Goal: Task Accomplishment & Management: Use online tool/utility

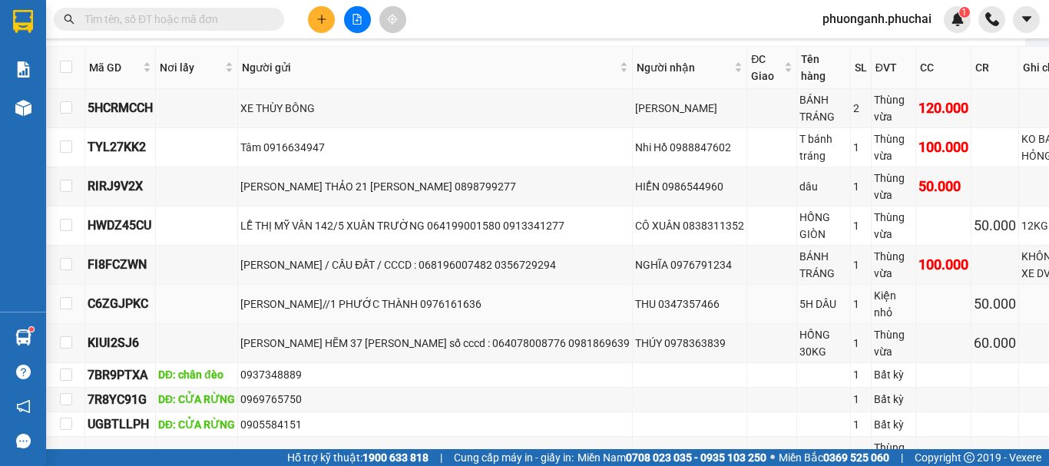
scroll to position [461, 16]
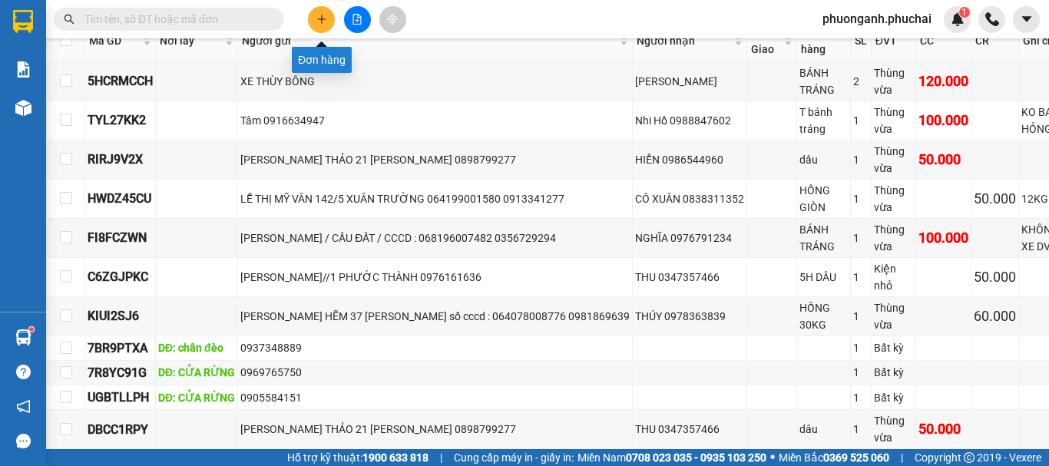
click at [319, 21] on icon "plus" at bounding box center [321, 19] width 11 height 11
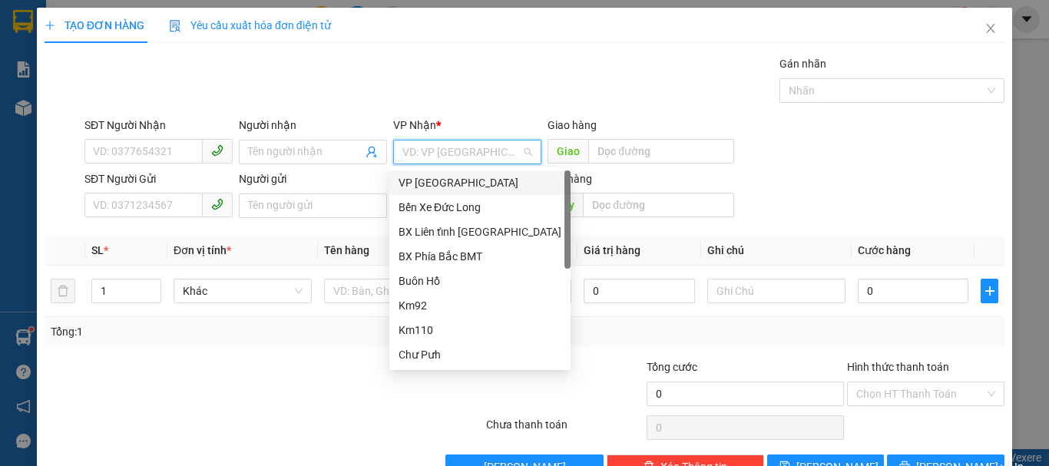
click at [438, 151] on input "search" at bounding box center [461, 151] width 119 height 23
click at [423, 186] on div "VP [GEOGRAPHIC_DATA]" at bounding box center [479, 182] width 163 height 17
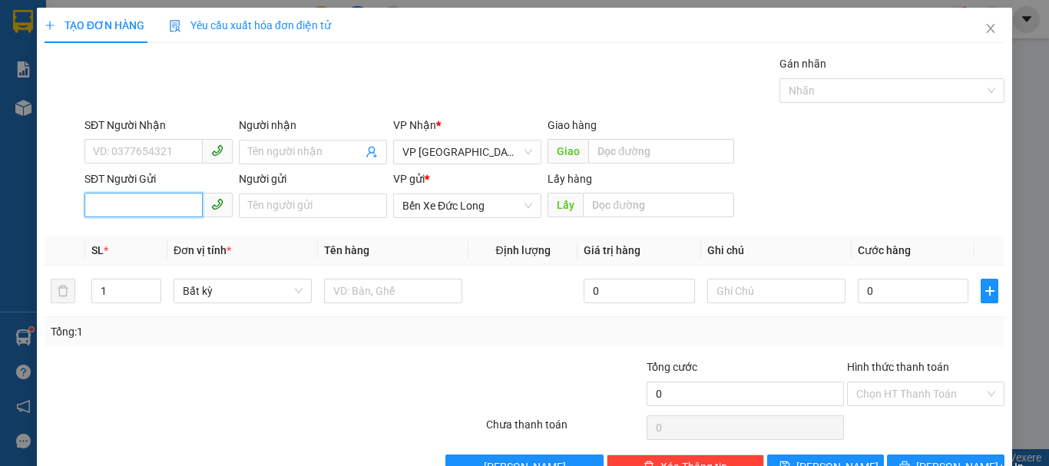
paste input "0935969675"
type input "0935969675"
click at [91, 200] on input "0935969675" at bounding box center [143, 205] width 118 height 25
click at [133, 234] on div "0935969675" at bounding box center [157, 236] width 128 height 17
type input "N3 BÌNH THUẬN"
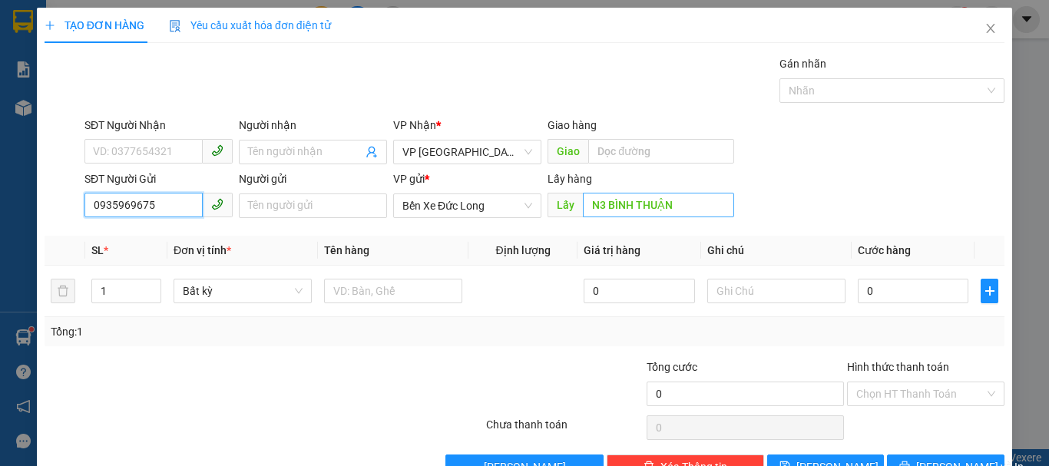
type input "0935969675"
click at [689, 203] on input "N3 BÌNH THUẬN" at bounding box center [658, 205] width 151 height 25
type input "d"
type input "đ"
type input "D"
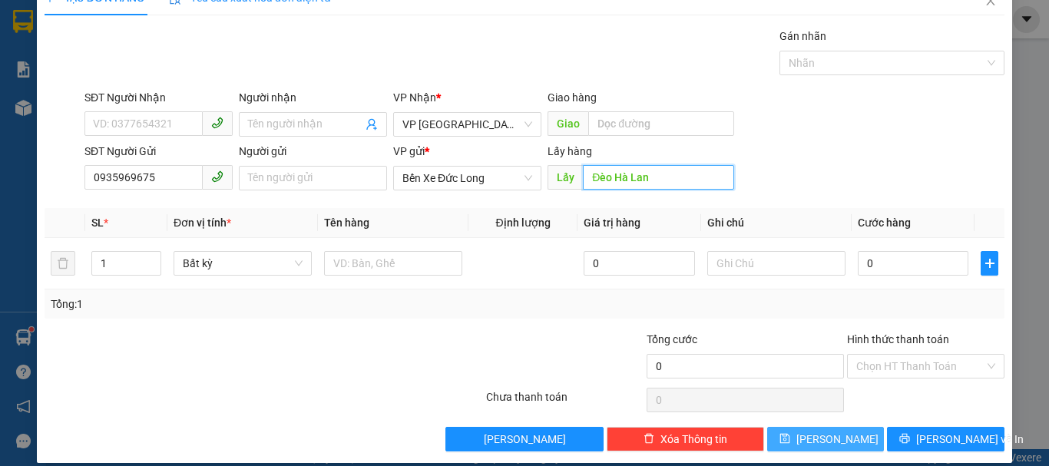
scroll to position [43, 0]
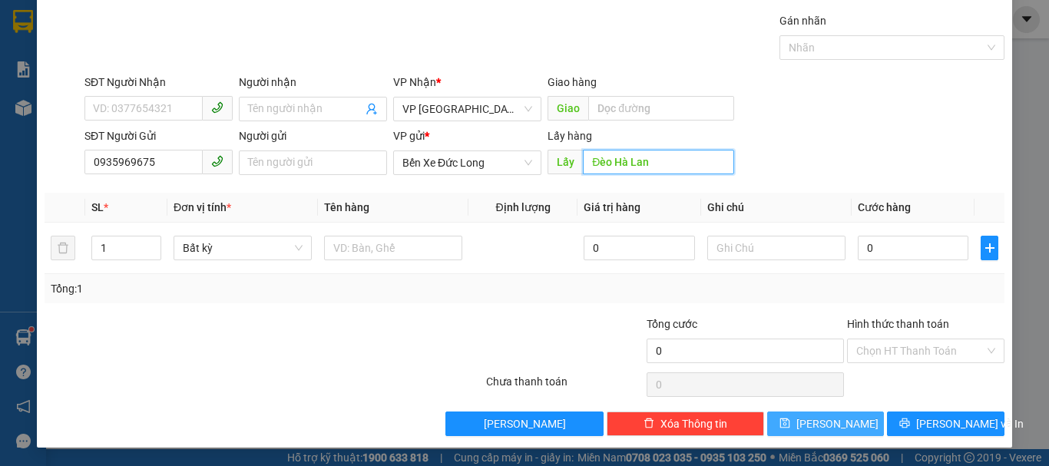
type input "Đèo Hà Lan"
click at [830, 418] on span "[PERSON_NAME]" at bounding box center [837, 423] width 82 height 17
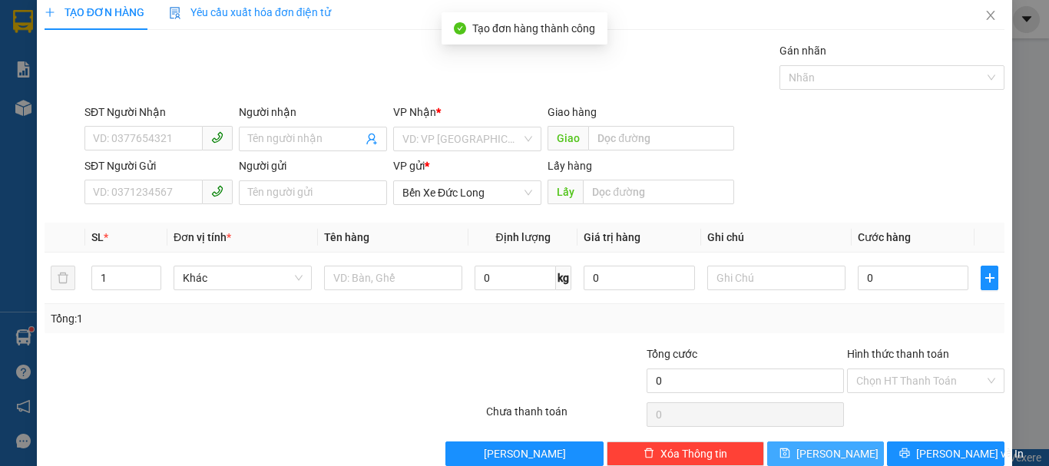
scroll to position [0, 0]
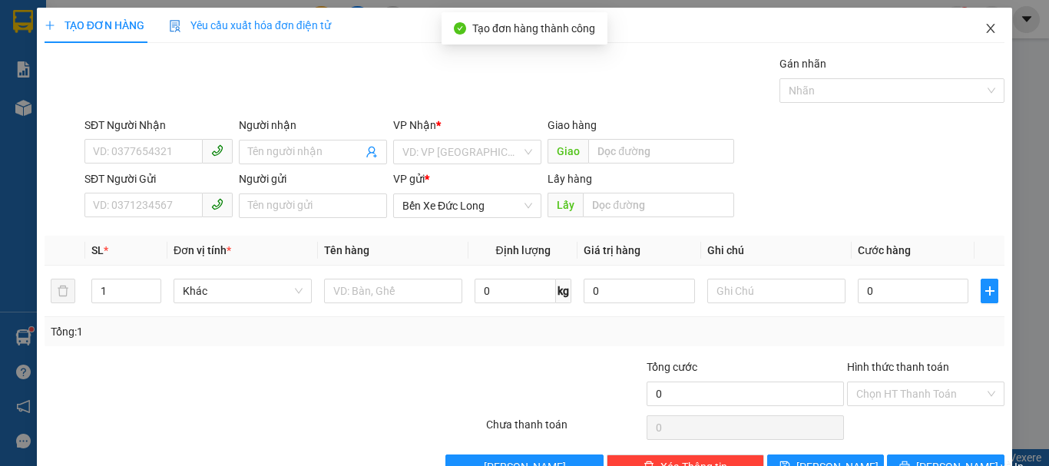
drag, startPoint x: 982, startPoint y: 35, endPoint x: 876, endPoint y: 455, distance: 433.8
click at [980, 35] on span "Close" at bounding box center [990, 29] width 43 height 43
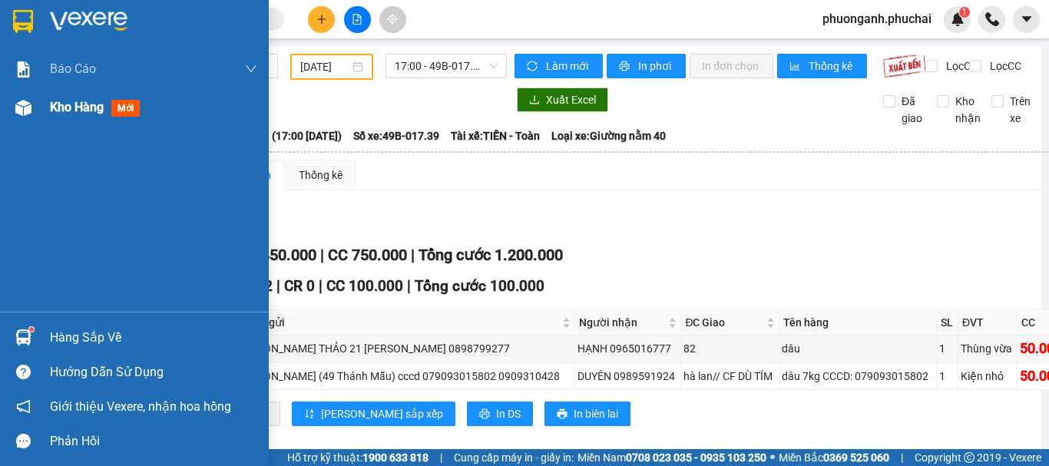
click at [53, 104] on span "Kho hàng" at bounding box center [77, 107] width 54 height 15
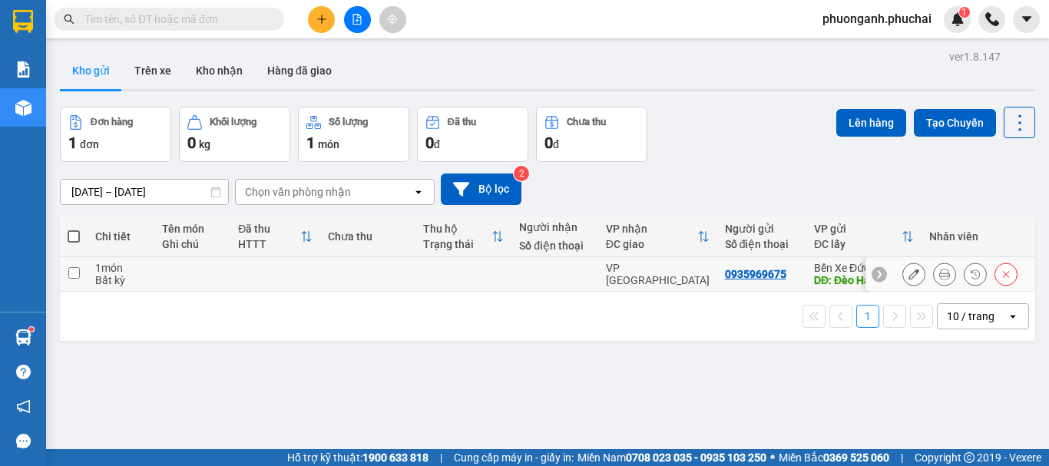
click at [101, 274] on div "Bất kỳ" at bounding box center [120, 280] width 51 height 12
checkbox input "true"
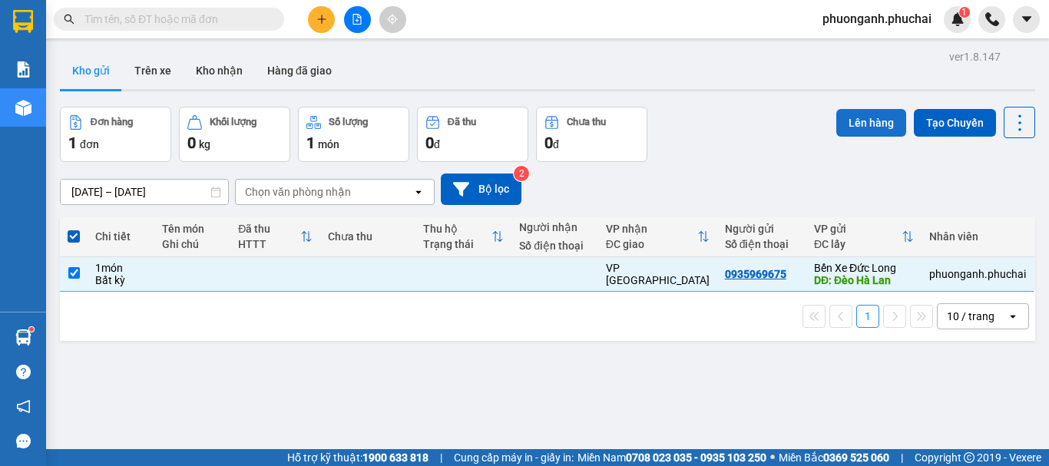
click at [850, 135] on button "Lên hàng" at bounding box center [871, 123] width 70 height 28
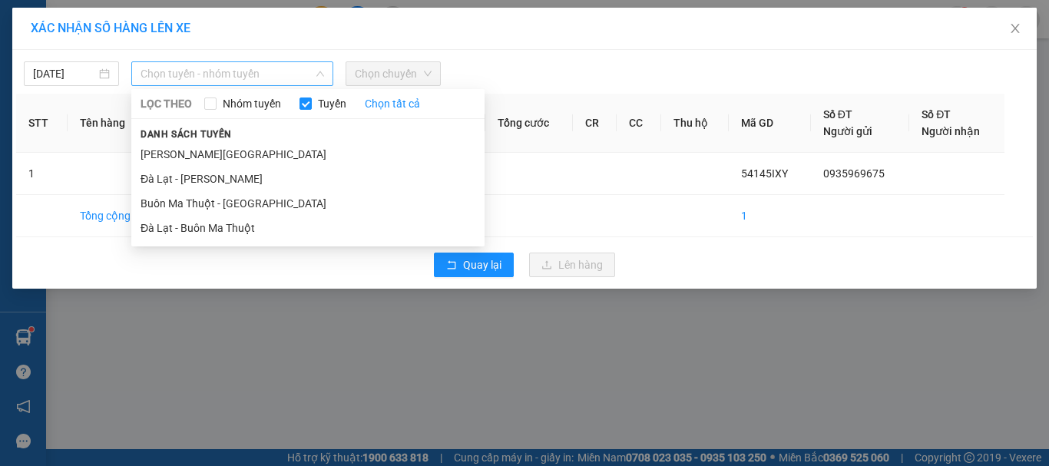
click at [200, 72] on span "Chọn tuyến - nhóm tuyến" at bounding box center [231, 73] width 183 height 23
drag, startPoint x: 185, startPoint y: 152, endPoint x: 220, endPoint y: 145, distance: 35.2
click at [197, 151] on li "[PERSON_NAME][GEOGRAPHIC_DATA]" at bounding box center [307, 154] width 353 height 25
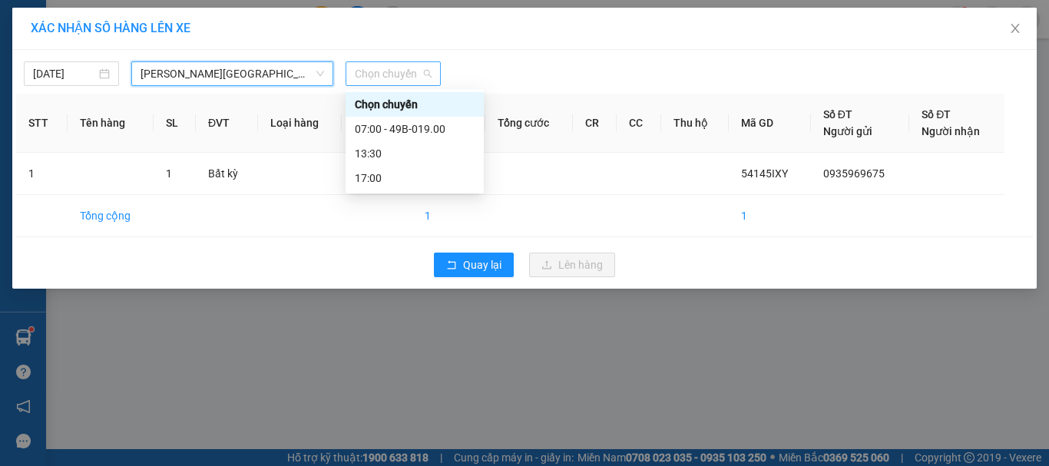
click at [415, 67] on span "Chọn chuyến" at bounding box center [393, 73] width 77 height 23
click at [386, 129] on div "07:00 - 49B-019.00" at bounding box center [415, 129] width 120 height 17
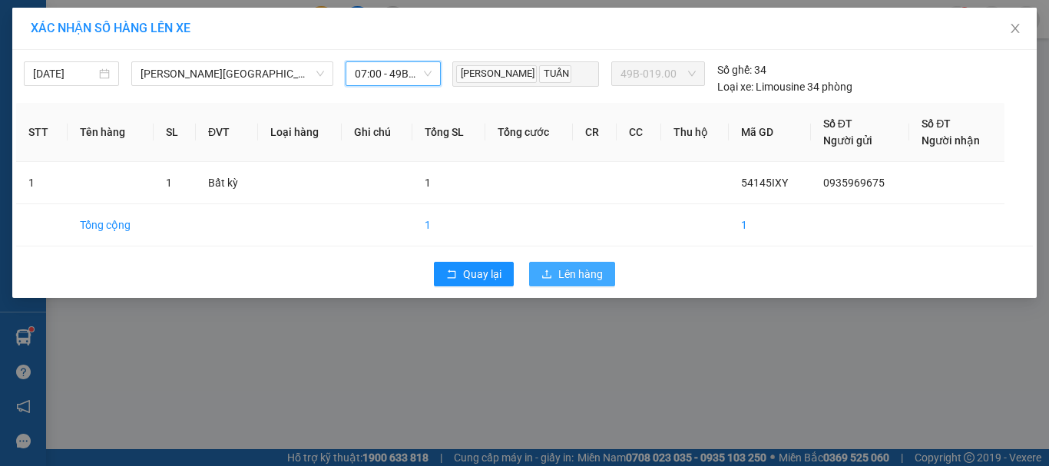
click at [590, 274] on span "Lên hàng" at bounding box center [580, 274] width 45 height 17
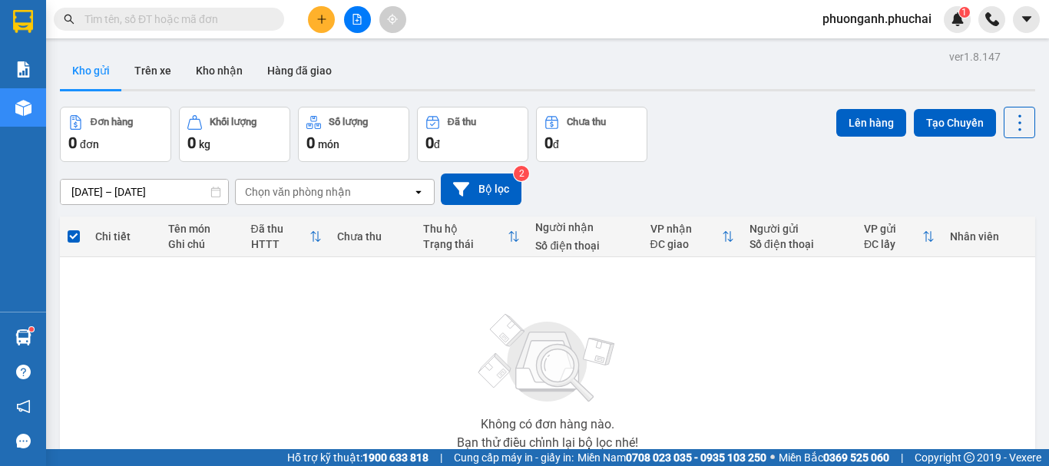
click at [213, 11] on input "text" at bounding box center [174, 19] width 181 height 17
paste input "0941107089"
type input "0941107089"
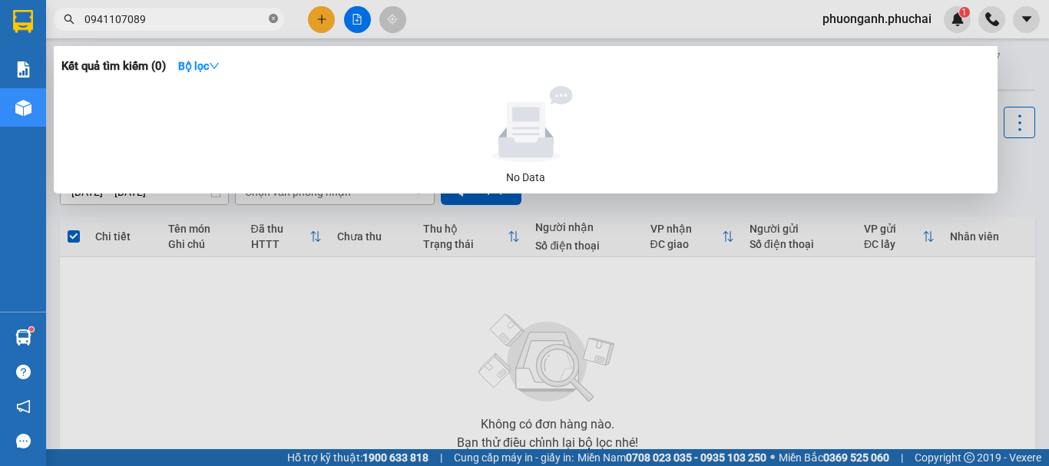
click at [271, 18] on icon "close-circle" at bounding box center [273, 18] width 9 height 9
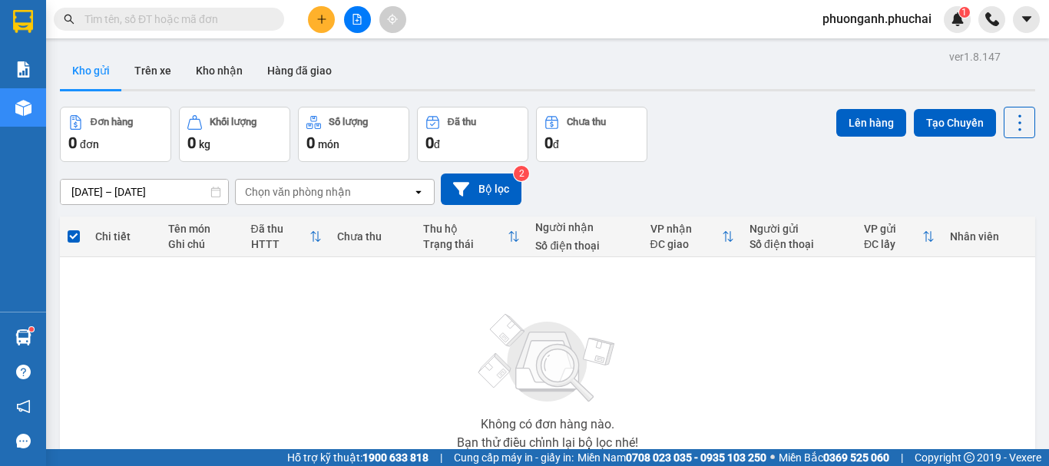
click at [167, 15] on input "text" at bounding box center [174, 19] width 181 height 17
paste input "0941107089"
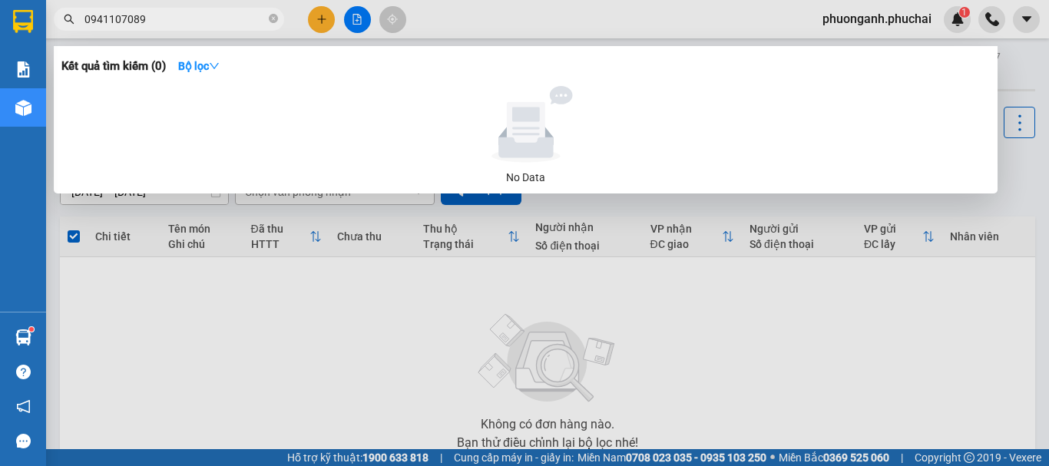
type input "0941107089"
